Goal: Complete application form: Complete application form

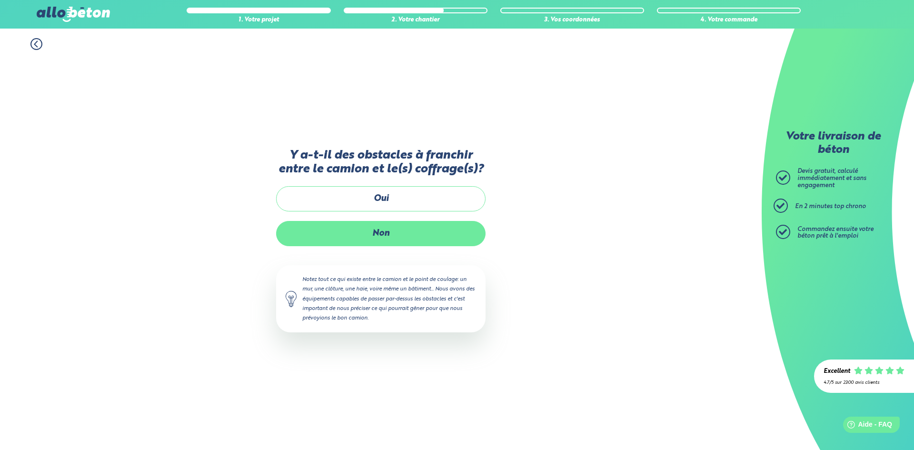
click at [397, 233] on label "Non" at bounding box center [380, 233] width 209 height 25
click at [0, 0] on input "Non" at bounding box center [0, 0] width 0 height 0
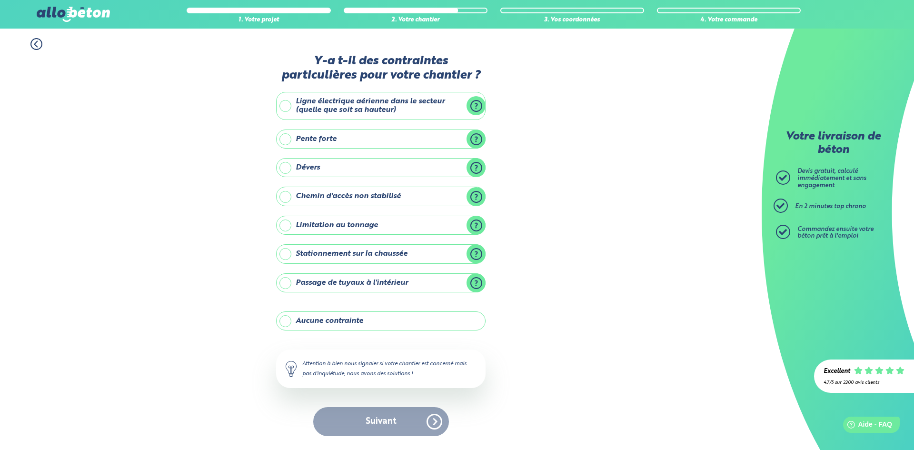
click at [334, 318] on label "Aucune contrainte" at bounding box center [380, 320] width 209 height 19
click at [0, 0] on input "Aucune contrainte" at bounding box center [0, 0] width 0 height 0
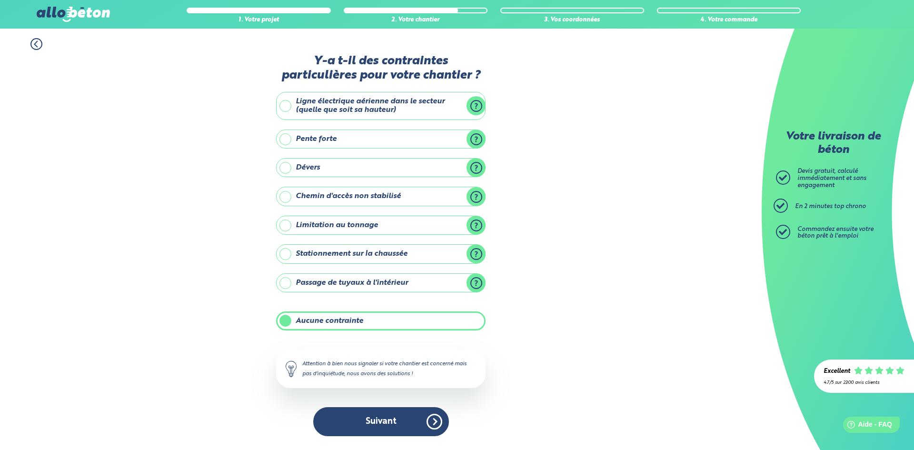
click at [391, 437] on div "Y-a t-il des contraintes particulières pour votre chantier ? Ligne électrique a…" at bounding box center [380, 249] width 209 height 391
click at [394, 425] on button "Suivant" at bounding box center [381, 421] width 136 height 29
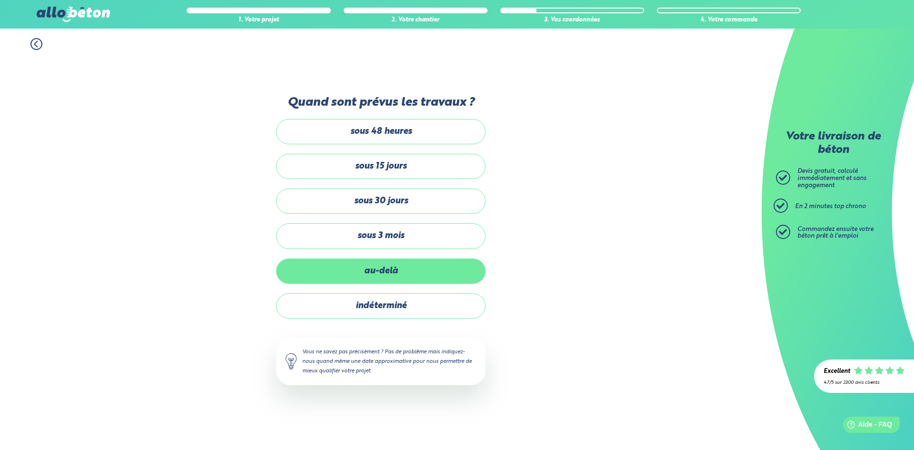
click at [421, 273] on label "au-delà" at bounding box center [380, 270] width 209 height 25
click at [0, 0] on input "au-delà" at bounding box center [0, 0] width 0 height 0
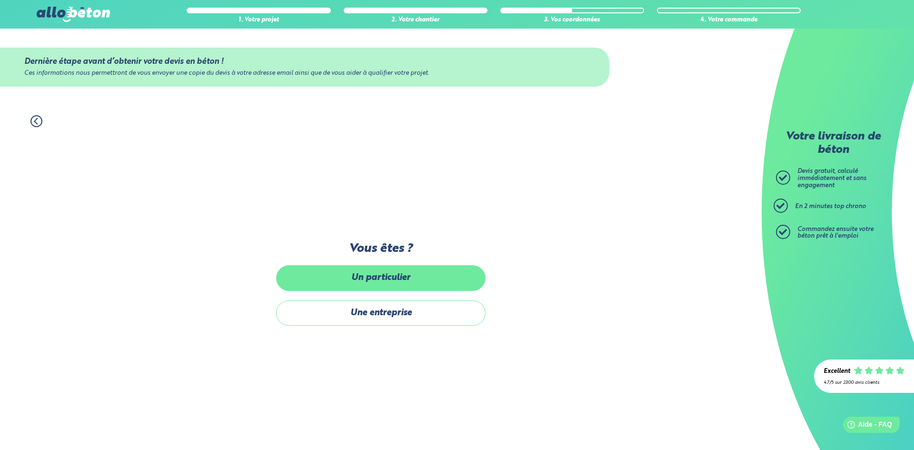
click at [421, 279] on label "Un particulier" at bounding box center [380, 277] width 209 height 25
click at [0, 0] on input "Un particulier" at bounding box center [0, 0] width 0 height 0
